Goal: Task Accomplishment & Management: Manage account settings

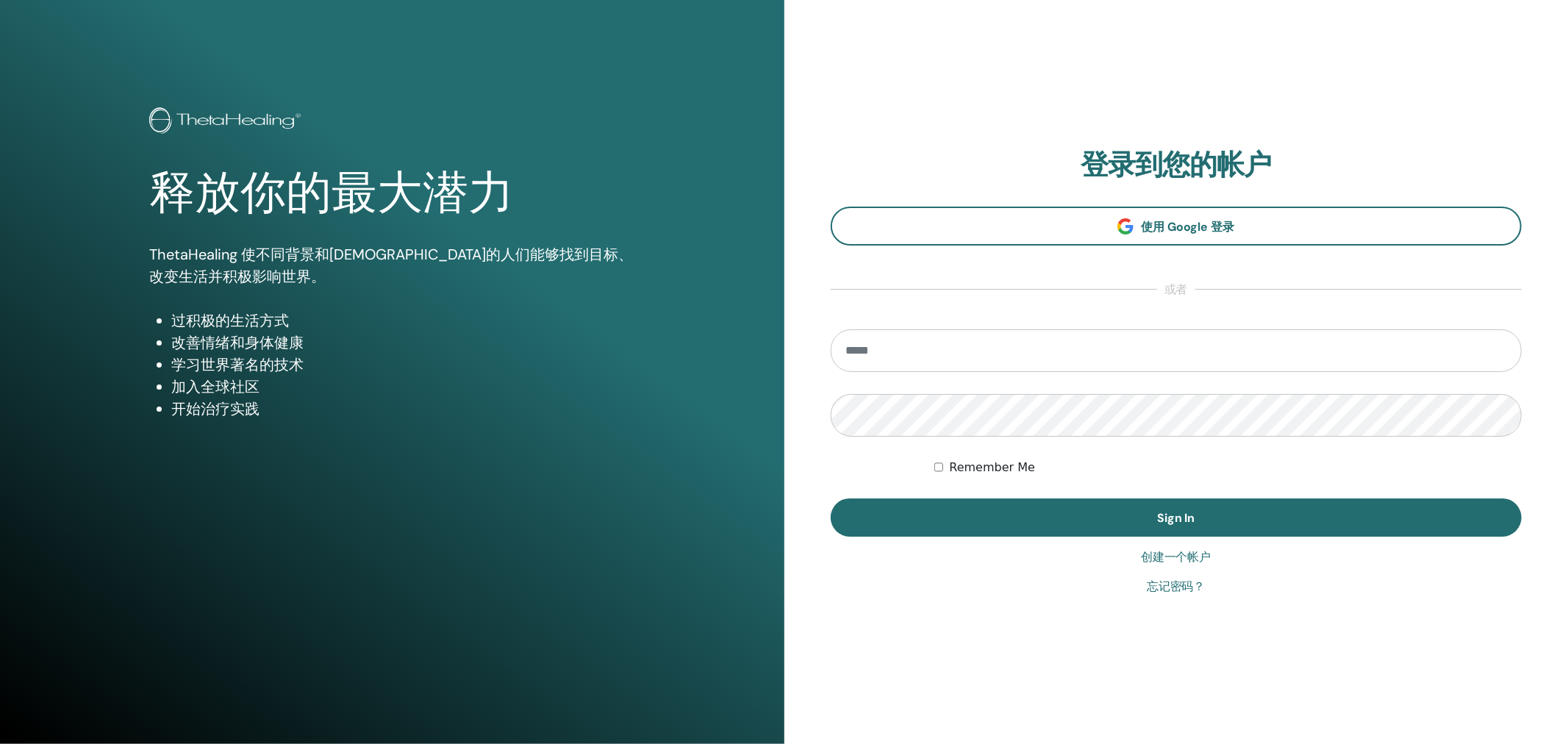
click at [1030, 344] on input "email" at bounding box center [1176, 351] width 691 height 43
type input "**********"
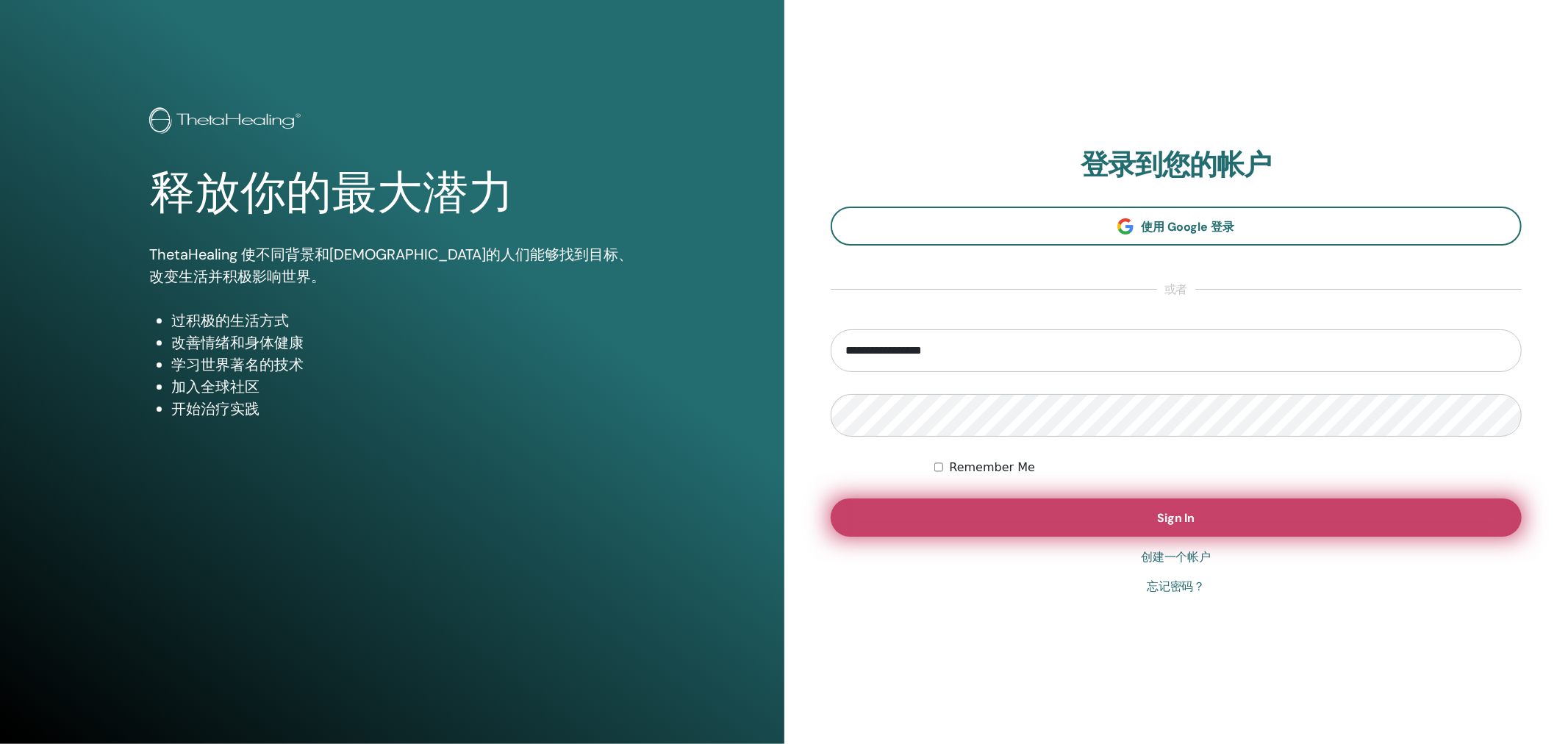
click at [1237, 518] on button "Sign In" at bounding box center [1176, 517] width 691 height 38
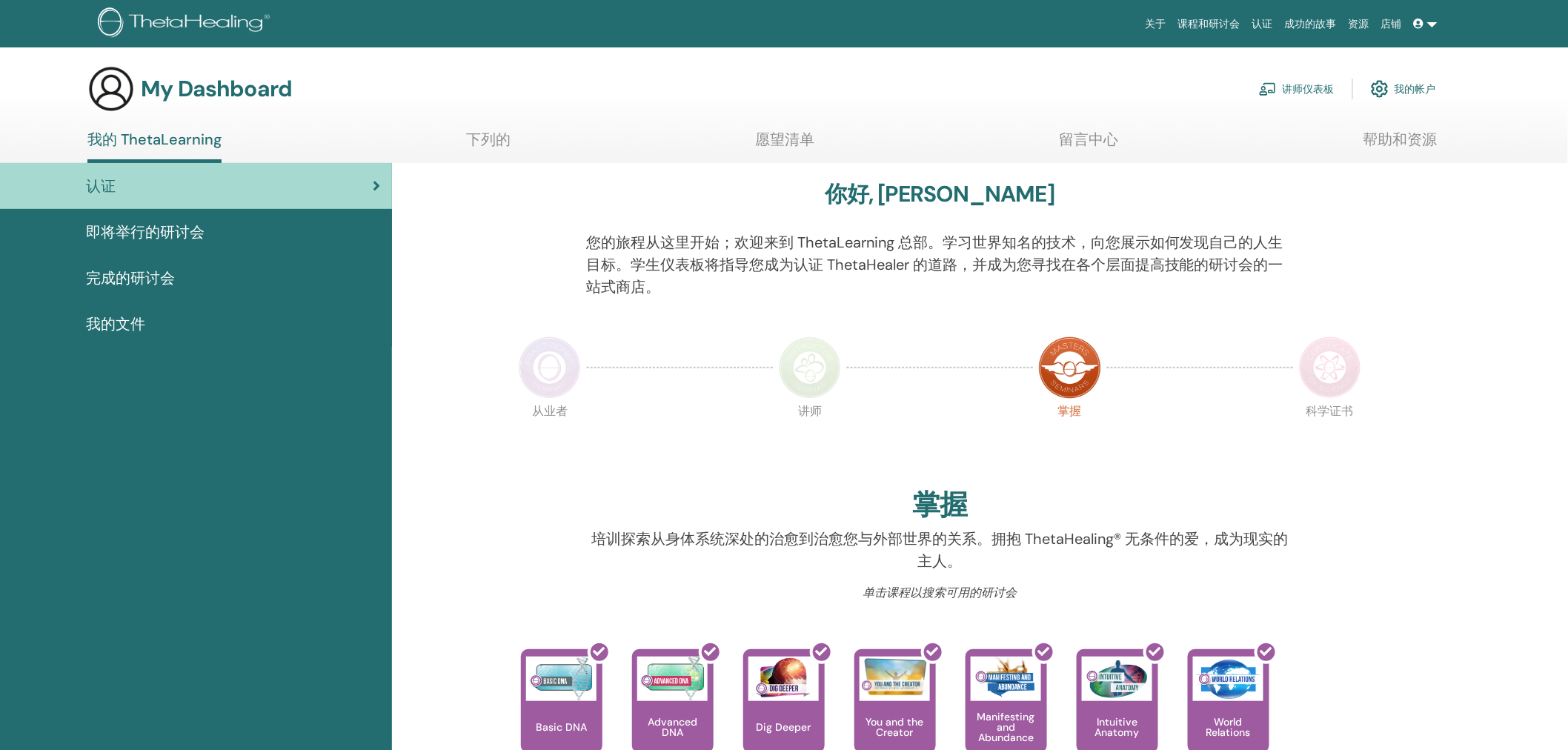
click at [1306, 84] on link "讲师仪表板" at bounding box center [1296, 88] width 75 height 32
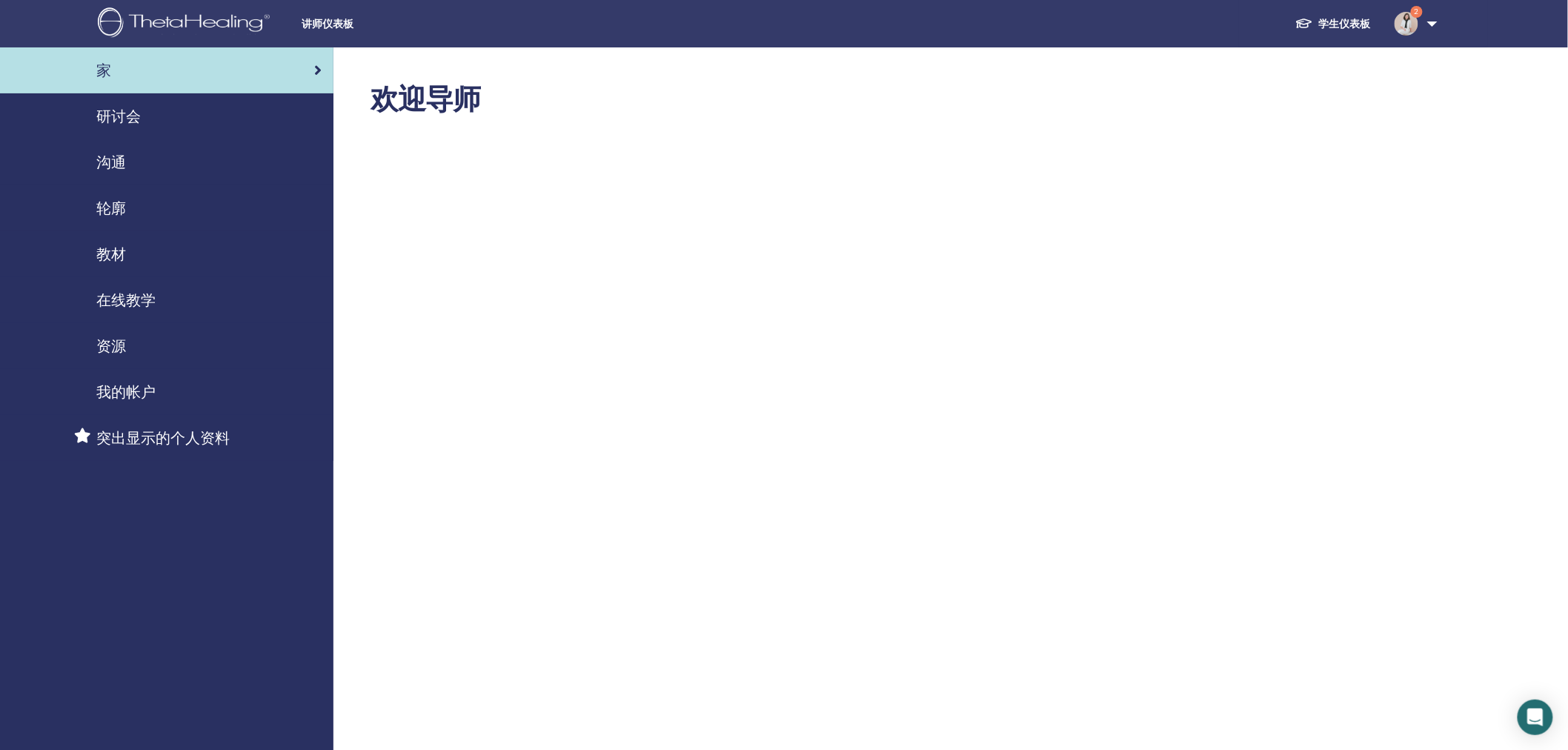
click at [130, 109] on span "研讨会" at bounding box center [118, 116] width 44 height 22
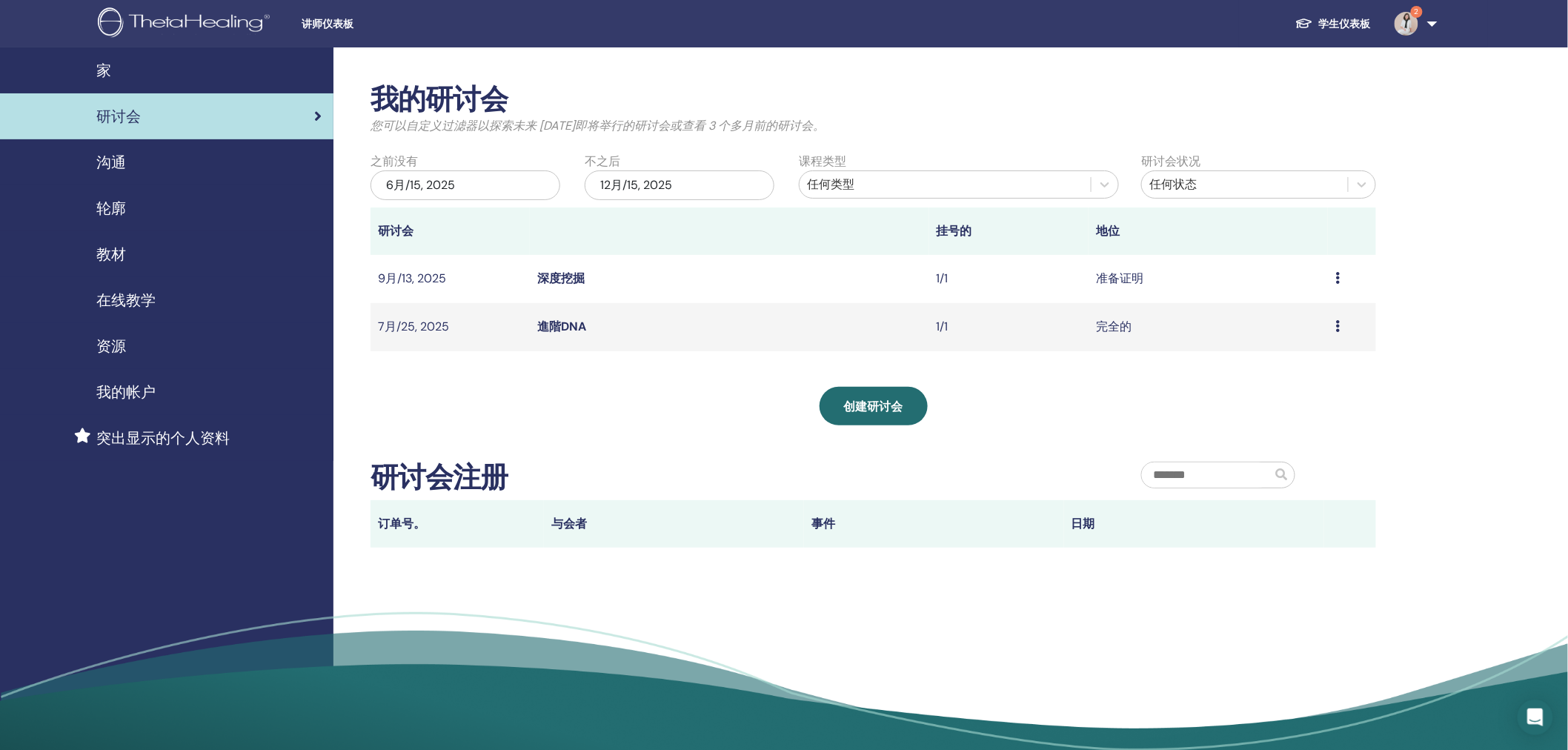
click at [1331, 272] on td "预习 编辑 与会者 取消" at bounding box center [1351, 279] width 48 height 48
click at [1338, 275] on icon at bounding box center [1337, 278] width 5 height 12
click at [1263, 328] on link "与会者" at bounding box center [1269, 331] width 35 height 16
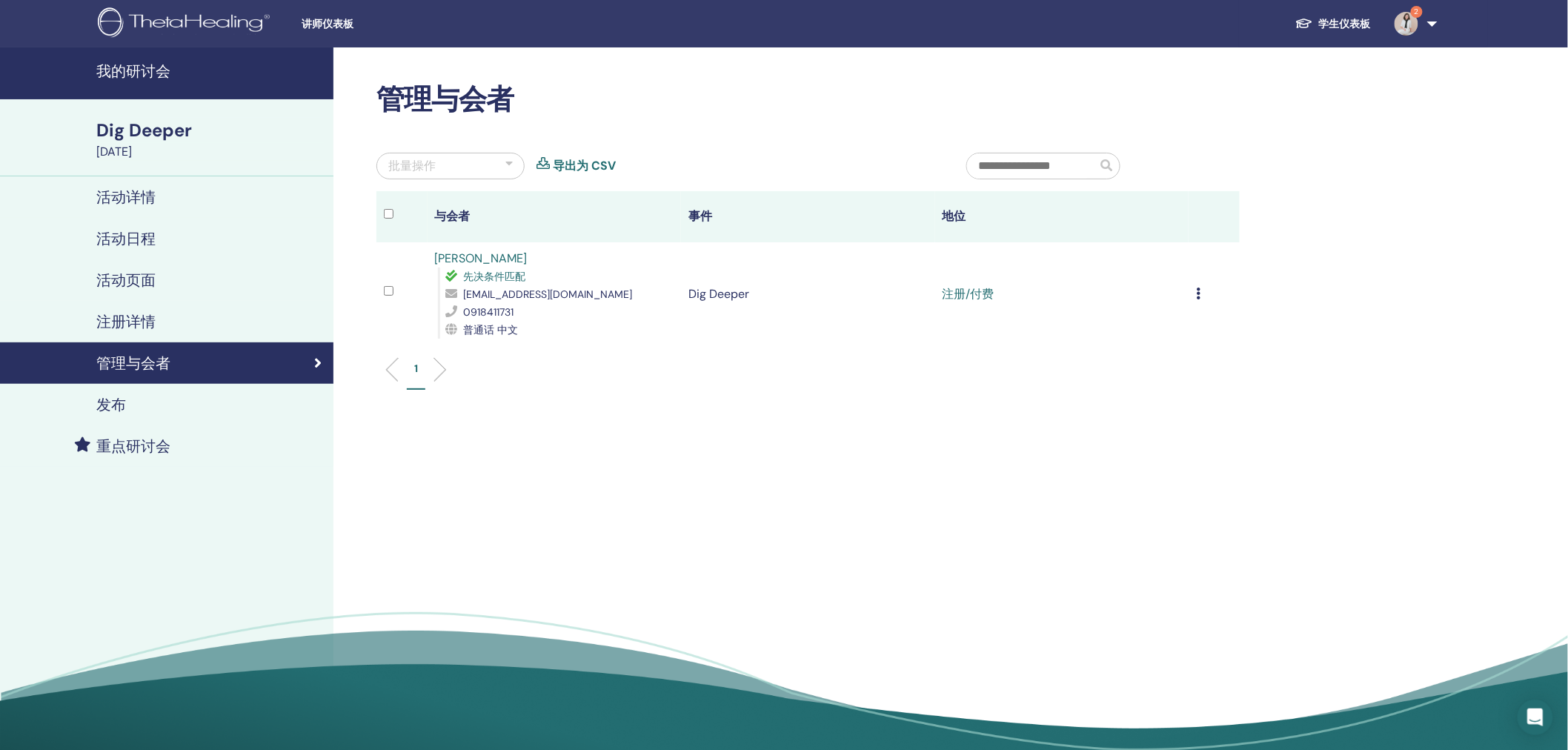
click at [1198, 292] on icon at bounding box center [1198, 293] width 5 height 12
click at [1128, 411] on p "完成并认证" at bounding box center [1137, 417] width 71 height 18
click at [960, 289] on link "完成并获得认证" at bounding box center [983, 294] width 83 height 16
click at [1411, 16] on img at bounding box center [1407, 23] width 23 height 23
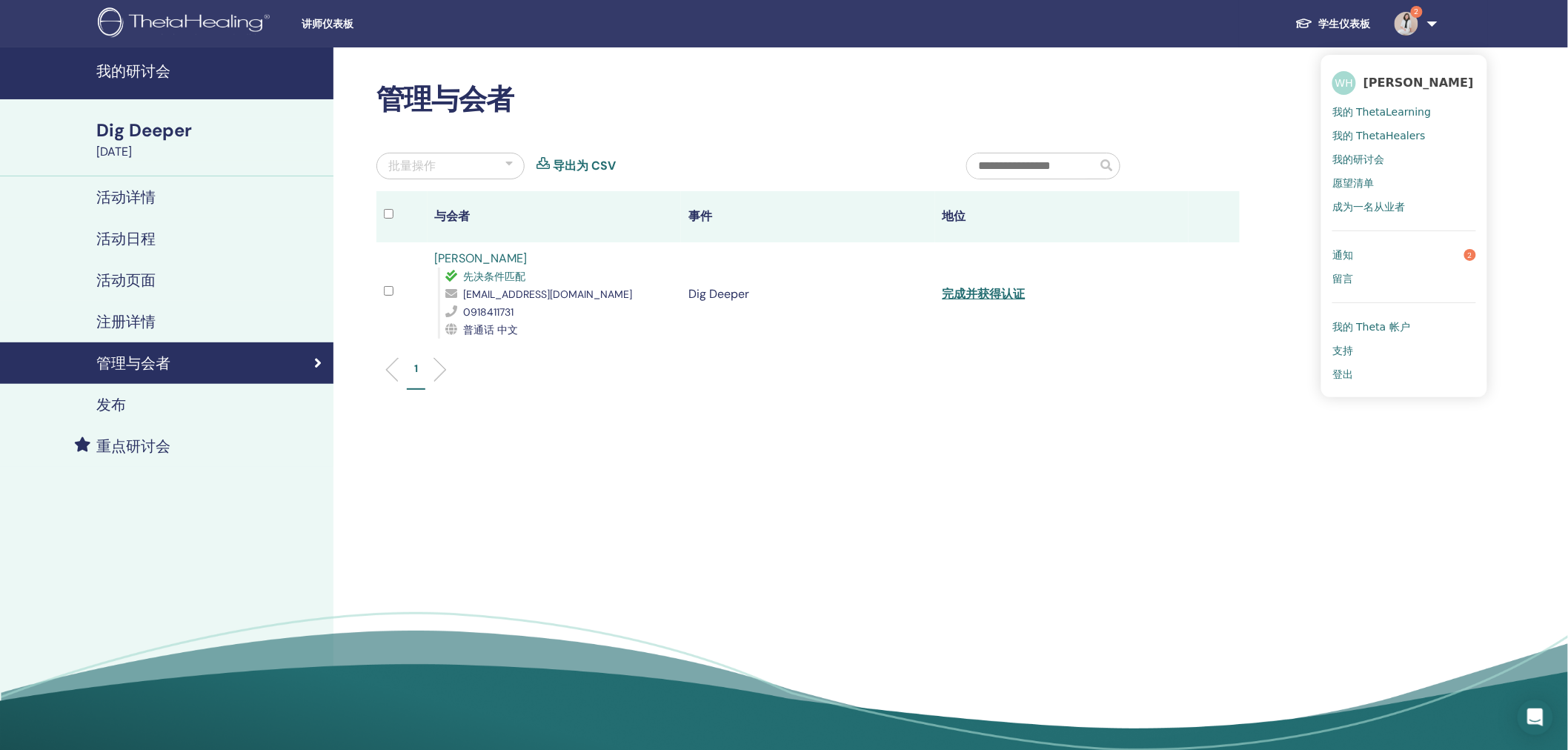
click at [1416, 252] on link "通知 2" at bounding box center [1404, 255] width 144 height 23
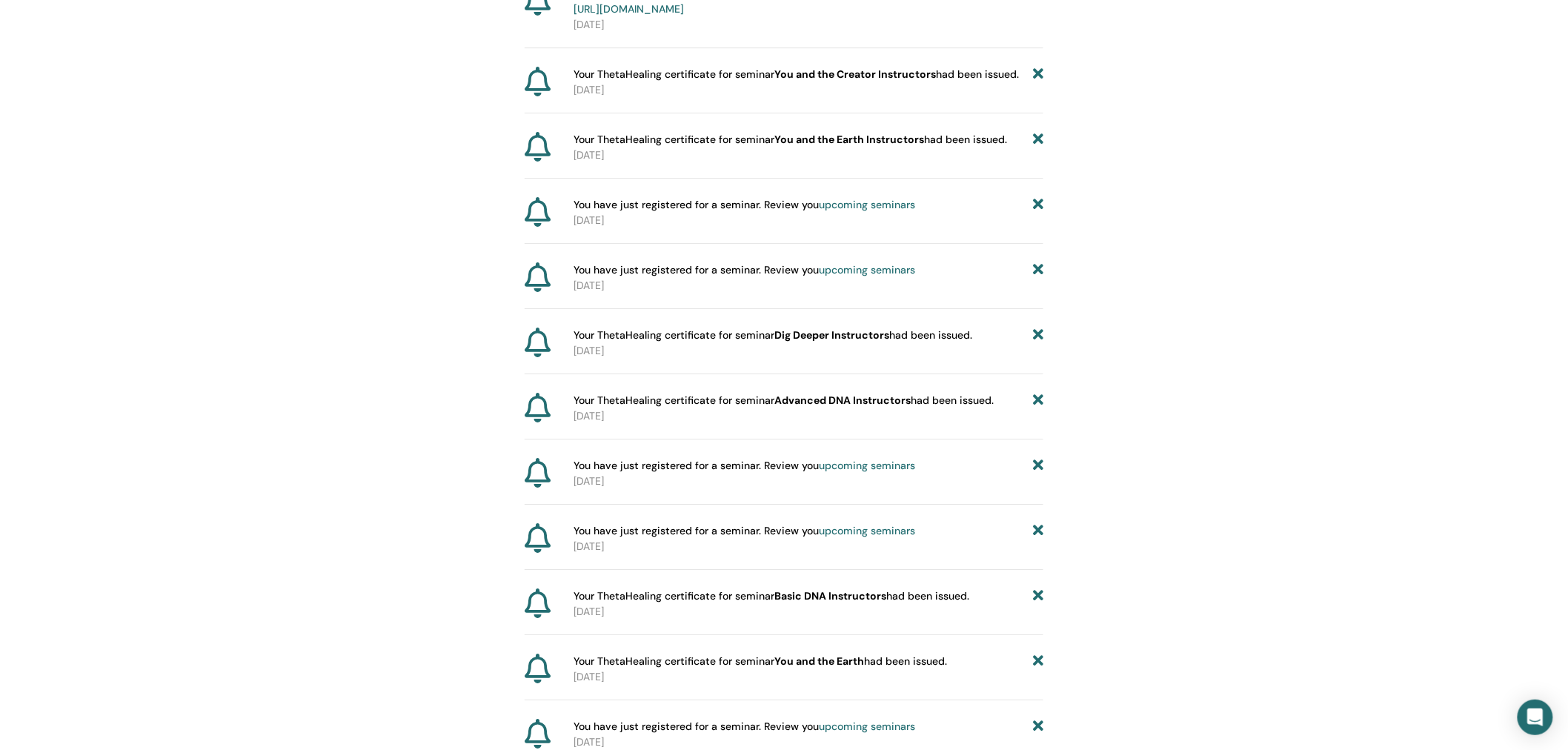
scroll to position [2588, 0]
